Goal: Task Accomplishment & Management: Complete application form

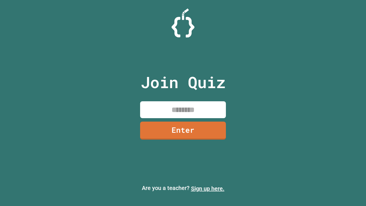
click at [208, 188] on link "Sign up here." at bounding box center [207, 188] width 33 height 7
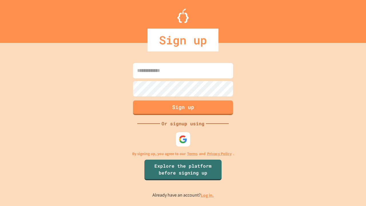
click at [208, 195] on link "Log in." at bounding box center [207, 195] width 13 height 6
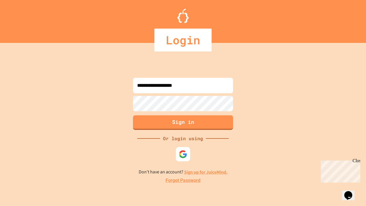
type input "**********"
